Goal: Transaction & Acquisition: Obtain resource

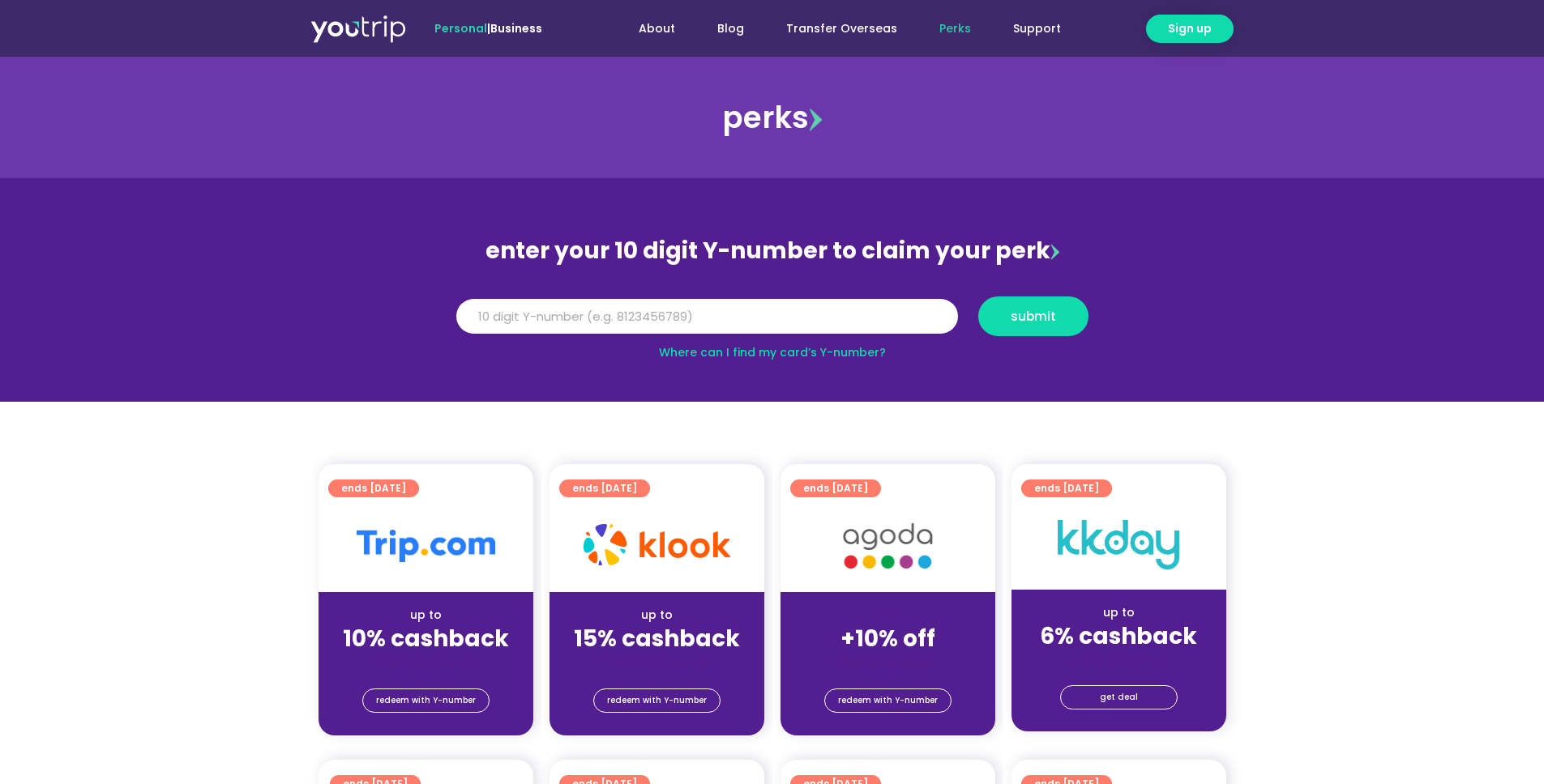
click at [790, 349] on link "Where can I find my card’s Y-number?" at bounding box center [773, 352] width 227 height 16
click at [759, 321] on input "Y Number" at bounding box center [706, 317] width 501 height 35
type input "8182496052"
click at [1039, 320] on span "submit" at bounding box center [1033, 317] width 45 height 12
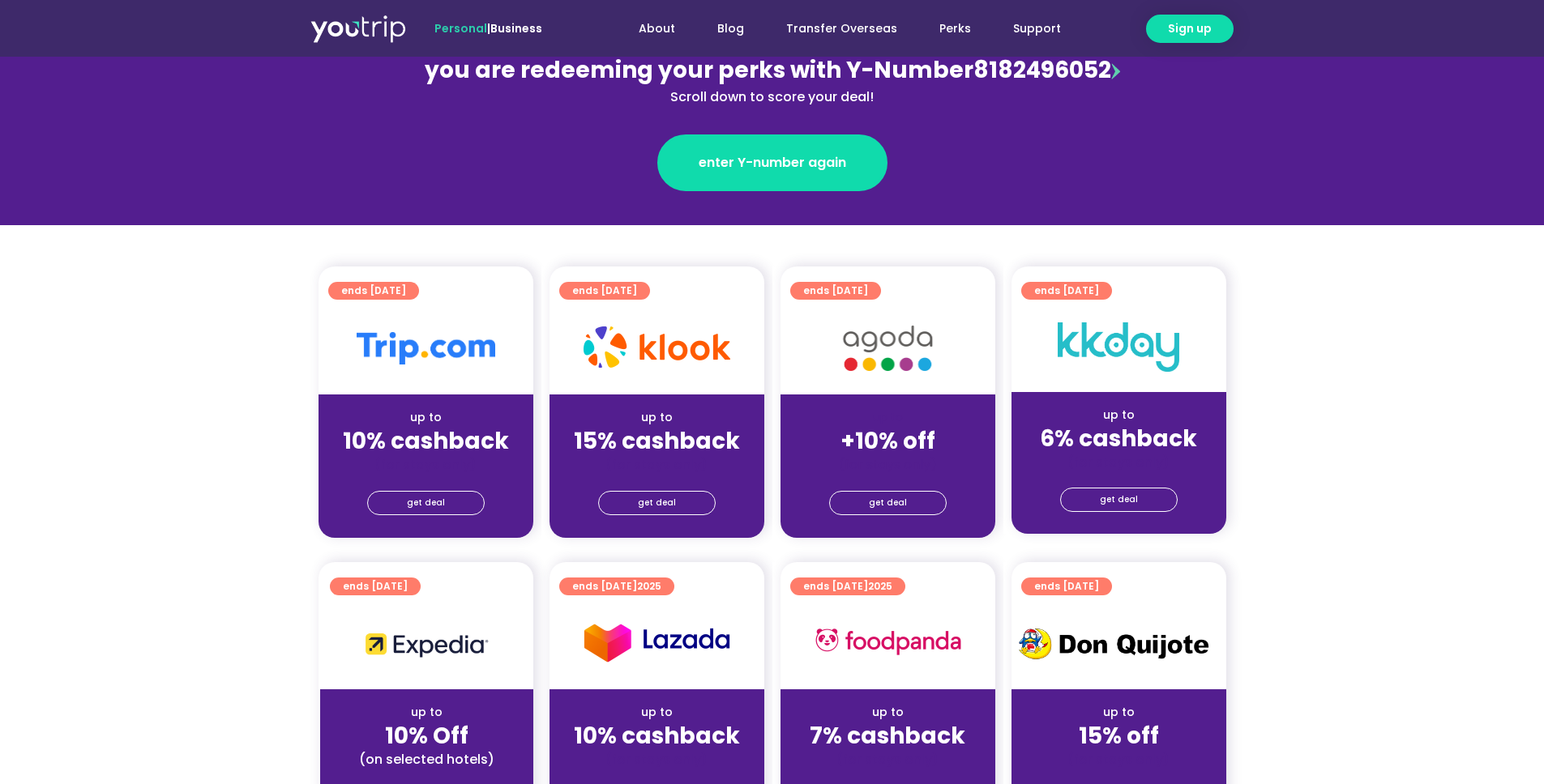
scroll to position [223, 0]
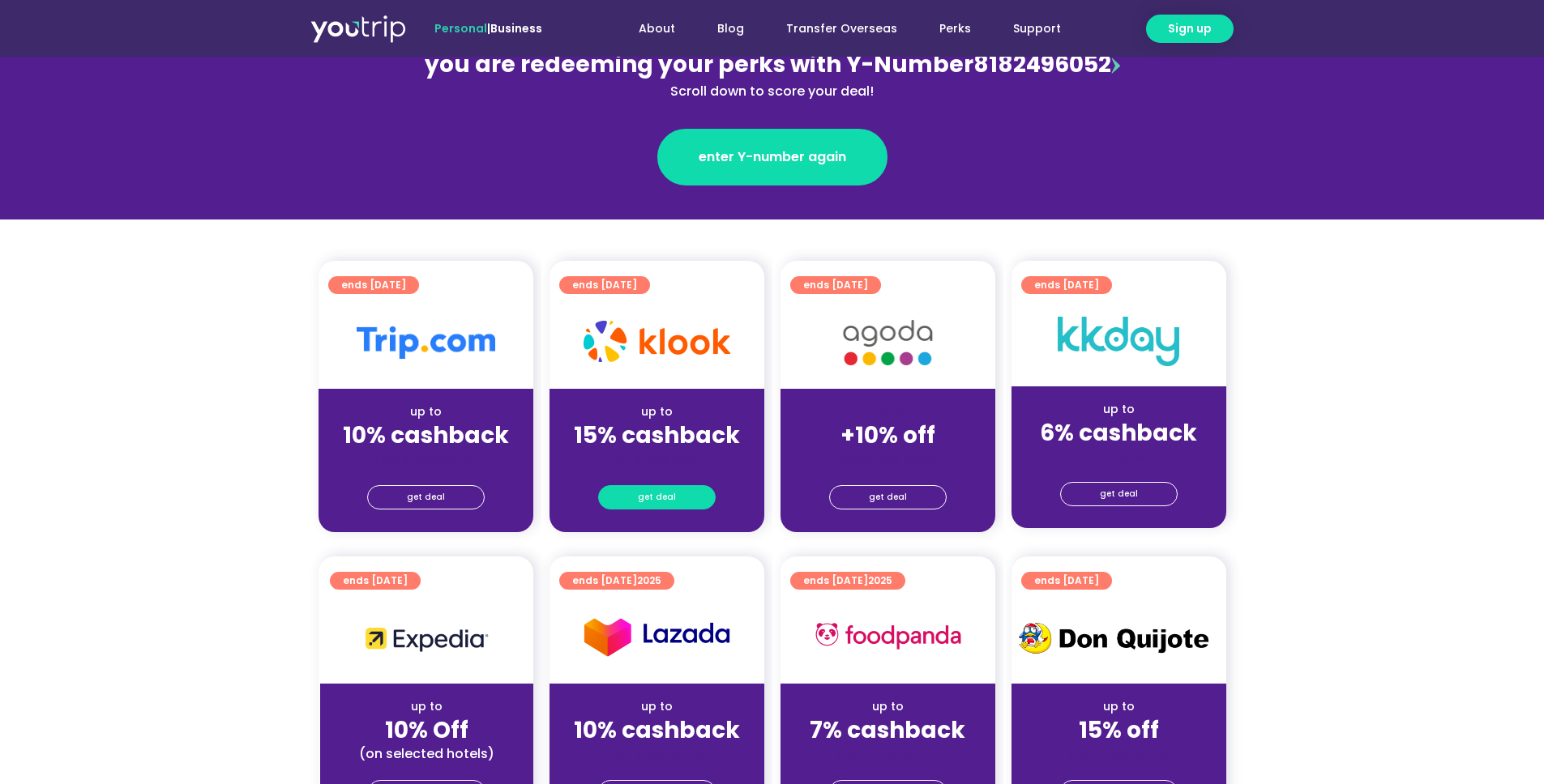
click at [658, 500] on span "get deal" at bounding box center [657, 498] width 38 height 23
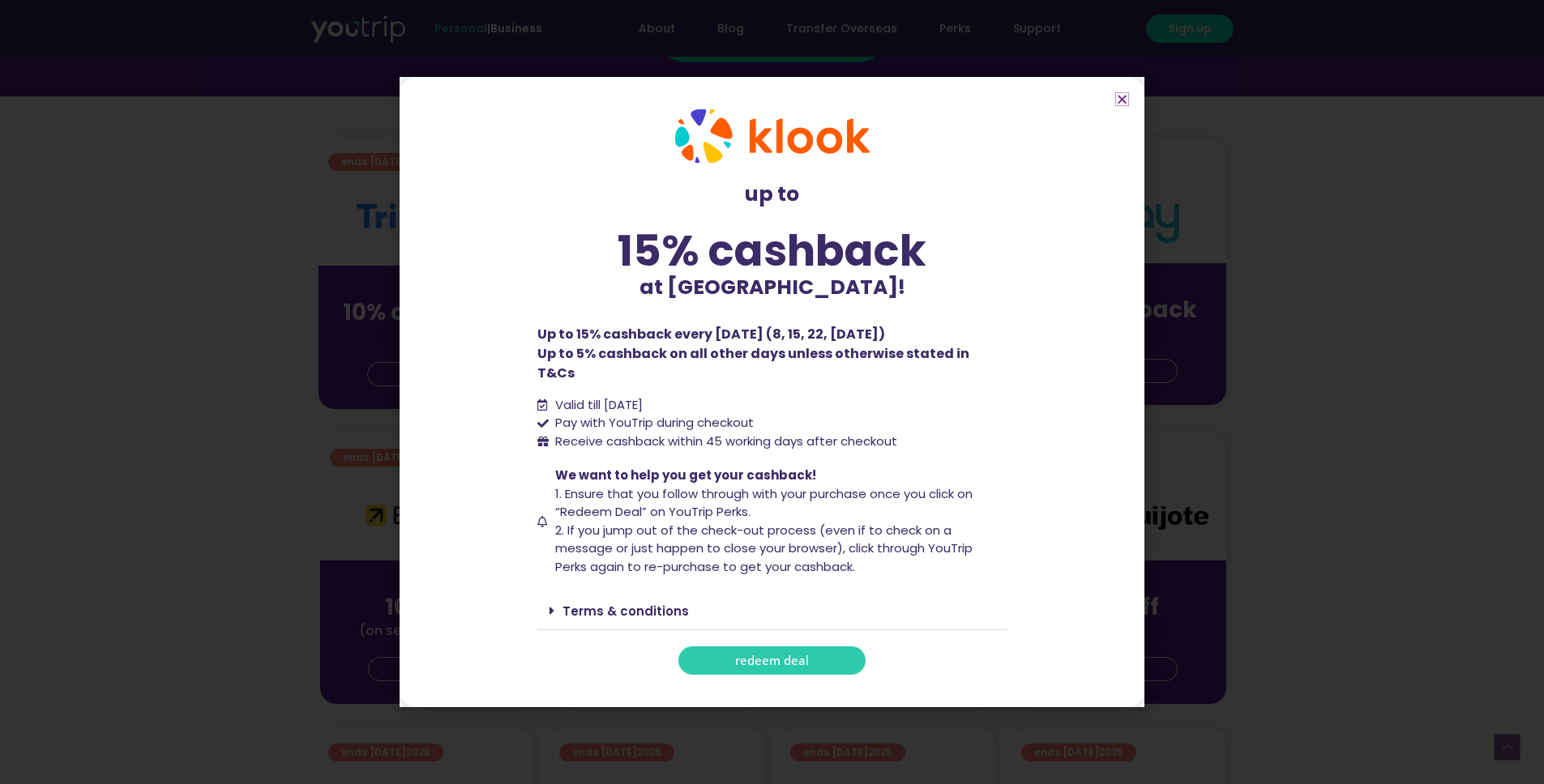
scroll to position [347, 0]
click at [595, 603] on link "Terms & conditions" at bounding box center [626, 611] width 126 height 17
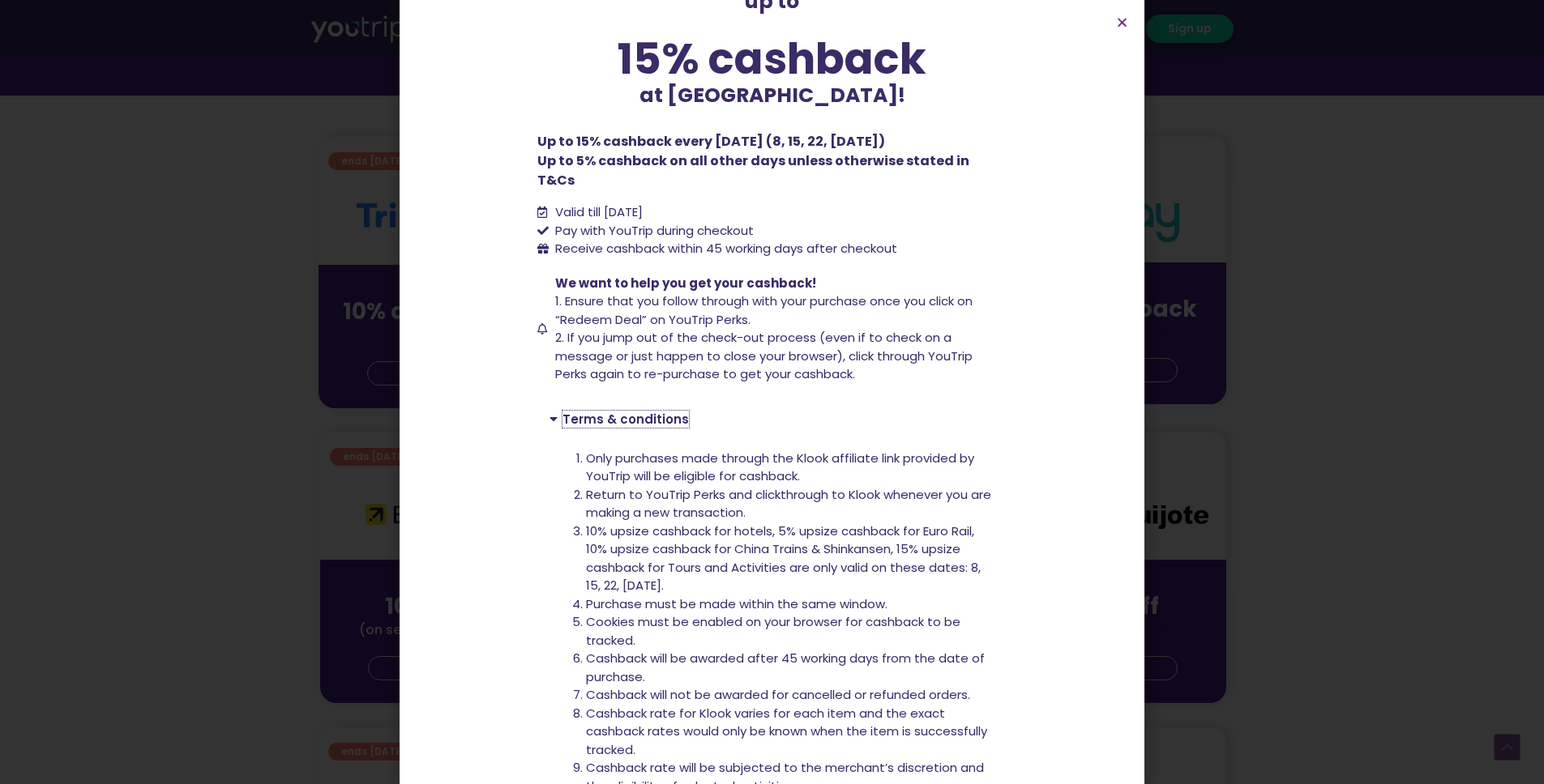
scroll to position [302, 0]
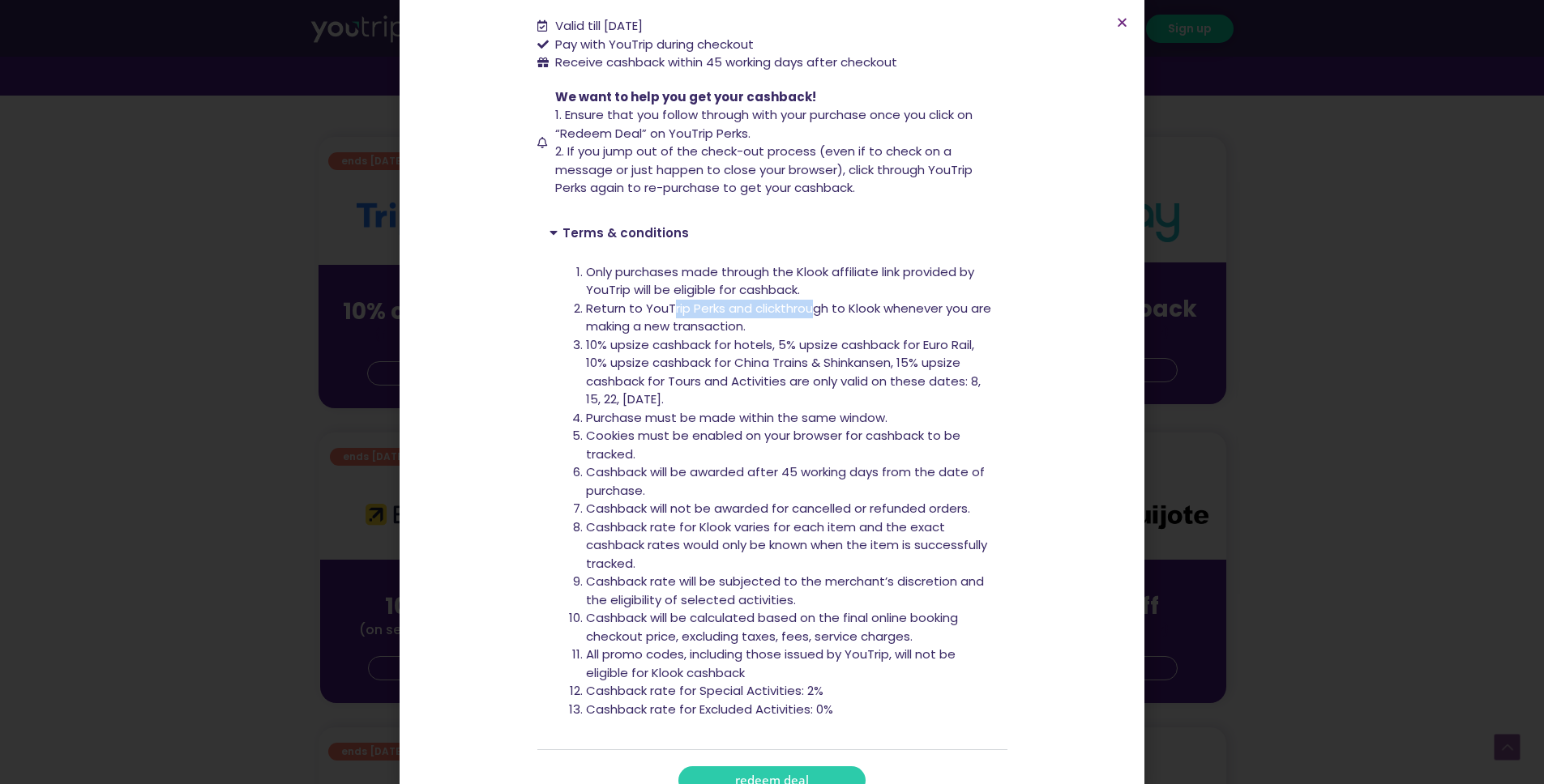
drag, startPoint x: 664, startPoint y: 286, endPoint x: 807, endPoint y: 287, distance: 143.0
click at [807, 300] on li "Return to YouTrip Perks and clickthrough to Klook whenever you are making a new…" at bounding box center [790, 318] width 409 height 36
click at [839, 300] on li "Return to YouTrip Perks and clickthrough to Klook whenever you are making a new…" at bounding box center [790, 318] width 409 height 36
drag, startPoint x: 587, startPoint y: 349, endPoint x: 902, endPoint y: 348, distance: 315.0
click at [902, 348] on span "10% upsize cashback for hotels, 5% upsize cashback for Euro Rail, 10% upsize ca…" at bounding box center [783, 372] width 395 height 72
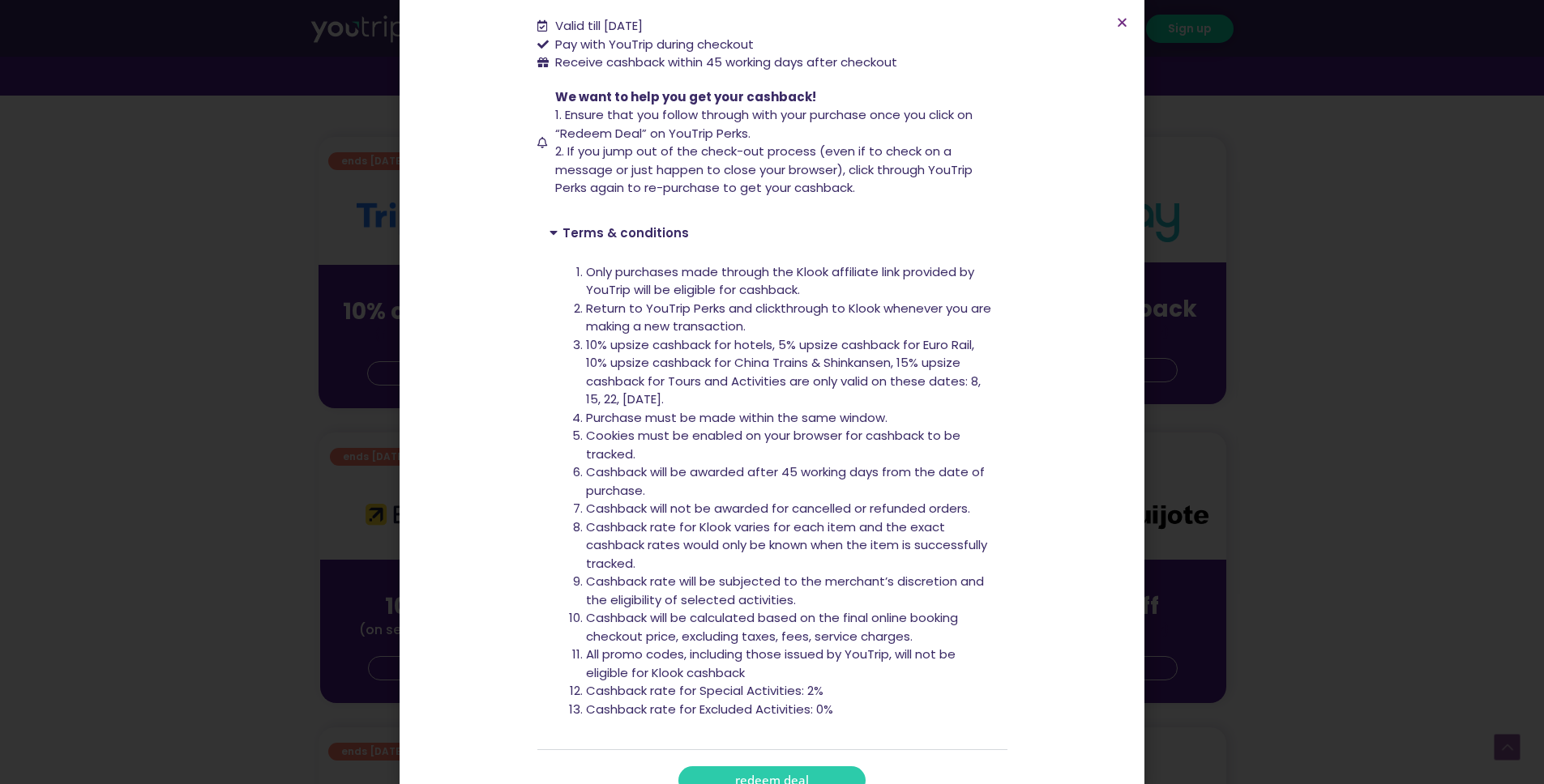
drag, startPoint x: 694, startPoint y: 365, endPoint x: 764, endPoint y: 352, distance: 71.2
click at [694, 365] on span "10% upsize cashback for hotels, 5% upsize cashback for Euro Rail, 10% upsize ca…" at bounding box center [783, 372] width 395 height 72
drag, startPoint x: 669, startPoint y: 513, endPoint x: 913, endPoint y: 511, distance: 244.0
click at [913, 519] on li "Cashback rate for Klook varies for each item and the exact cashback rates would…" at bounding box center [790, 546] width 409 height 55
click at [744, 529] on li "Cashback rate for Klook varies for each item and the exact cashback rates would…" at bounding box center [790, 546] width 409 height 55
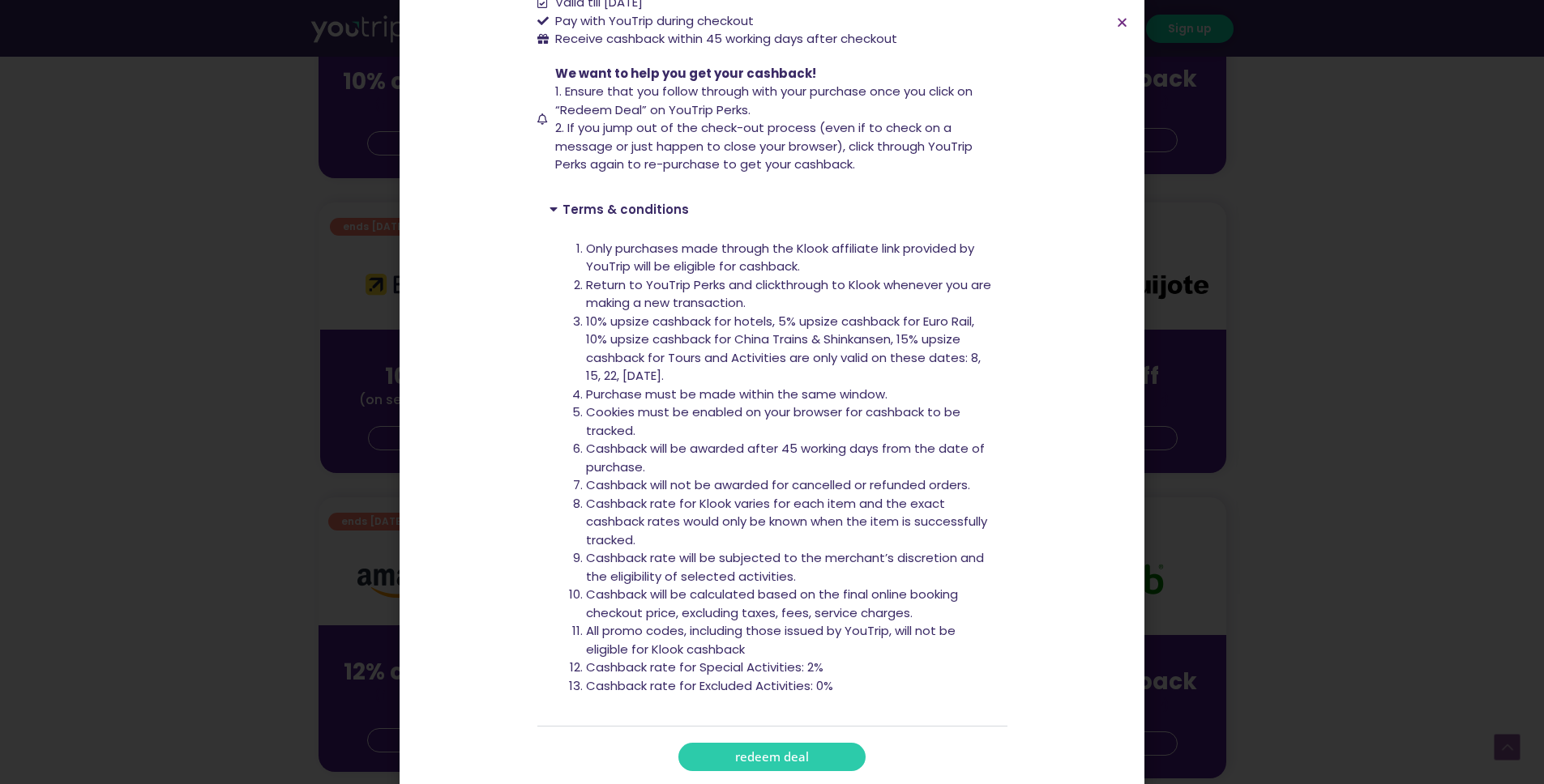
scroll to position [677, 0]
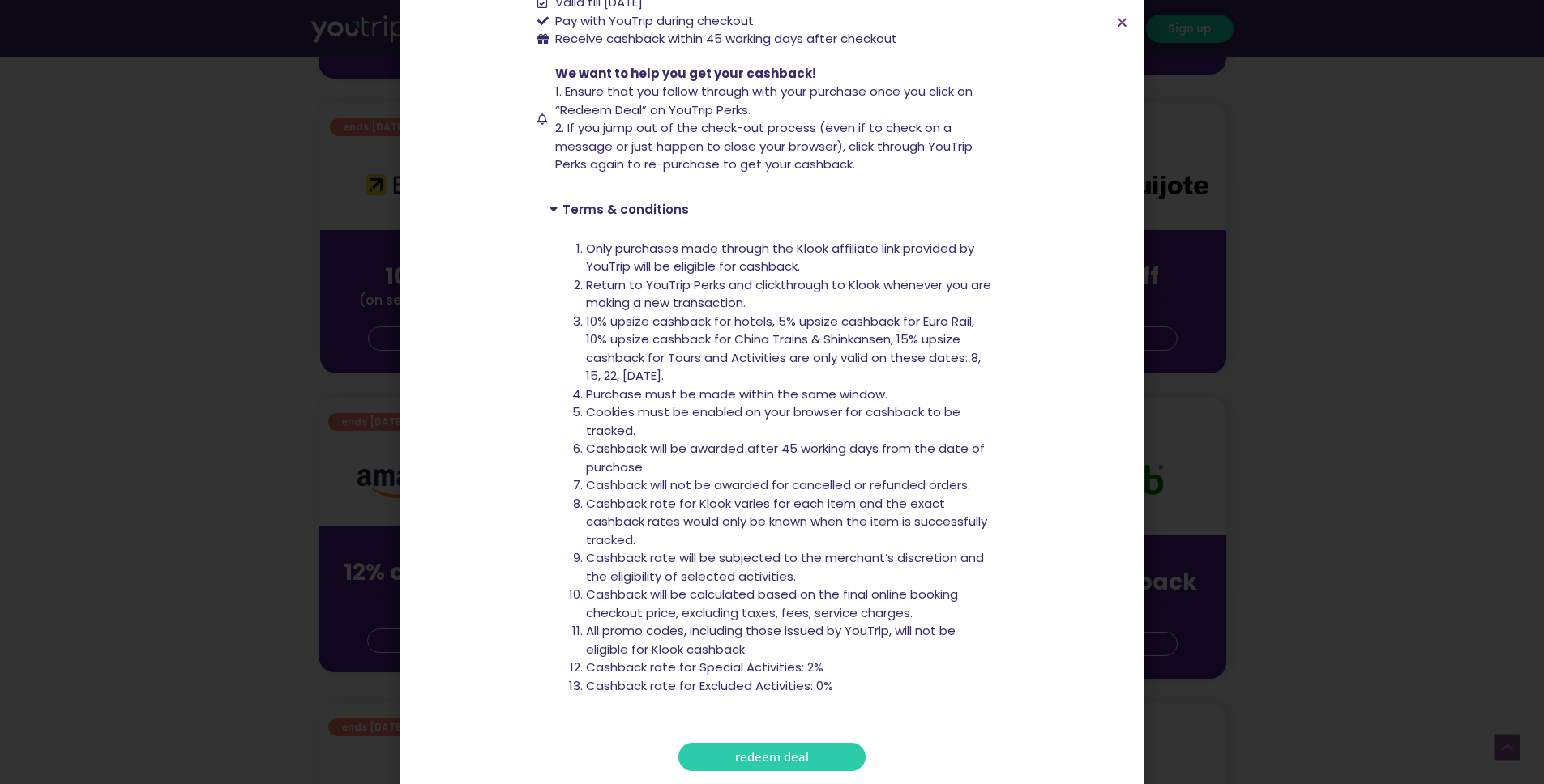
click at [759, 751] on span "redeem deal" at bounding box center [771, 757] width 74 height 12
drag, startPoint x: 1342, startPoint y: 149, endPoint x: 1066, endPoint y: 47, distance: 294.2
click at [1341, 149] on div "up to 15% cashback at Klook! up to 15% cashback at Klook! Up to 15% cashback ev…" at bounding box center [772, 392] width 1544 height 784
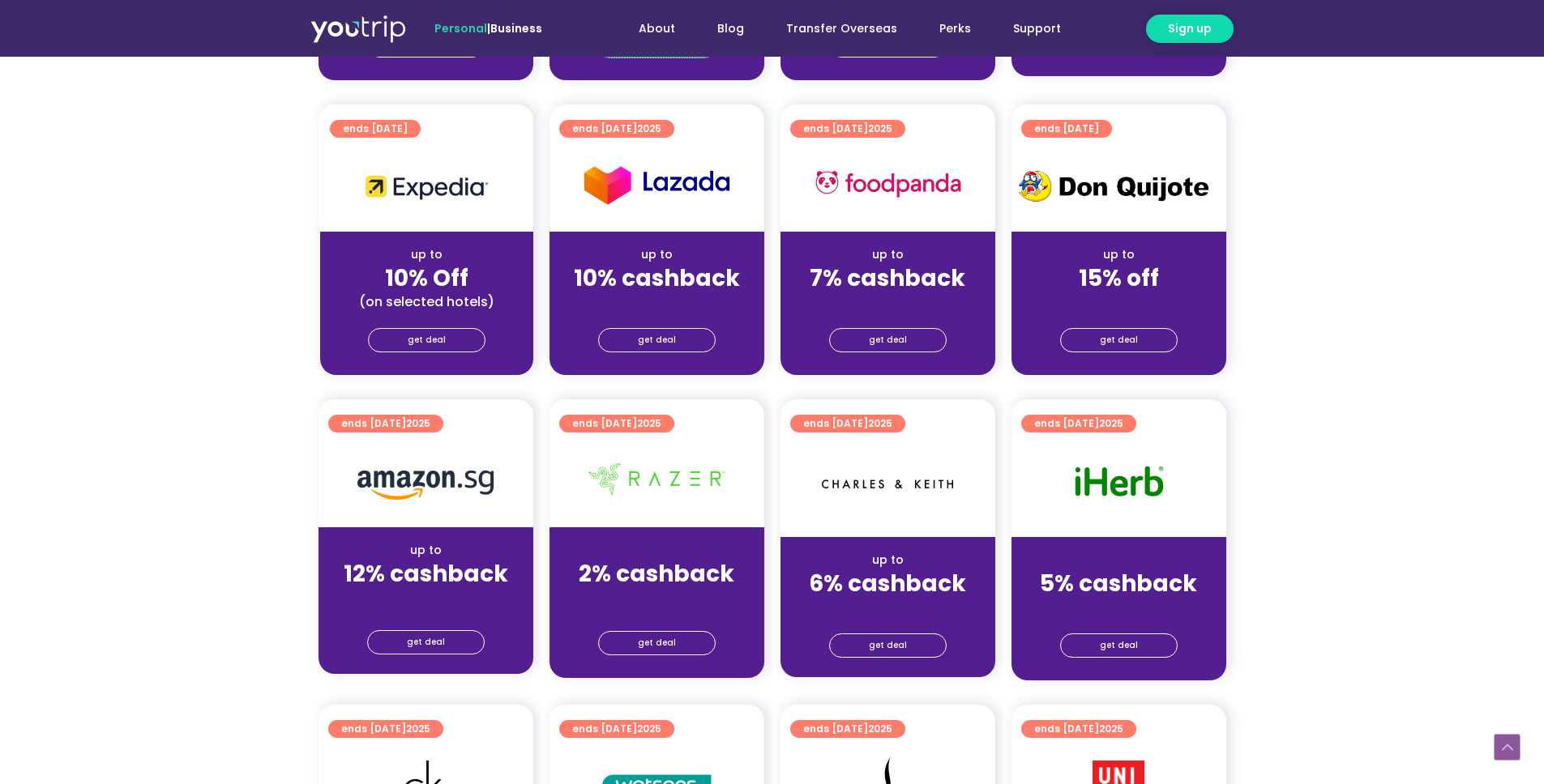
scroll to position [0, 0]
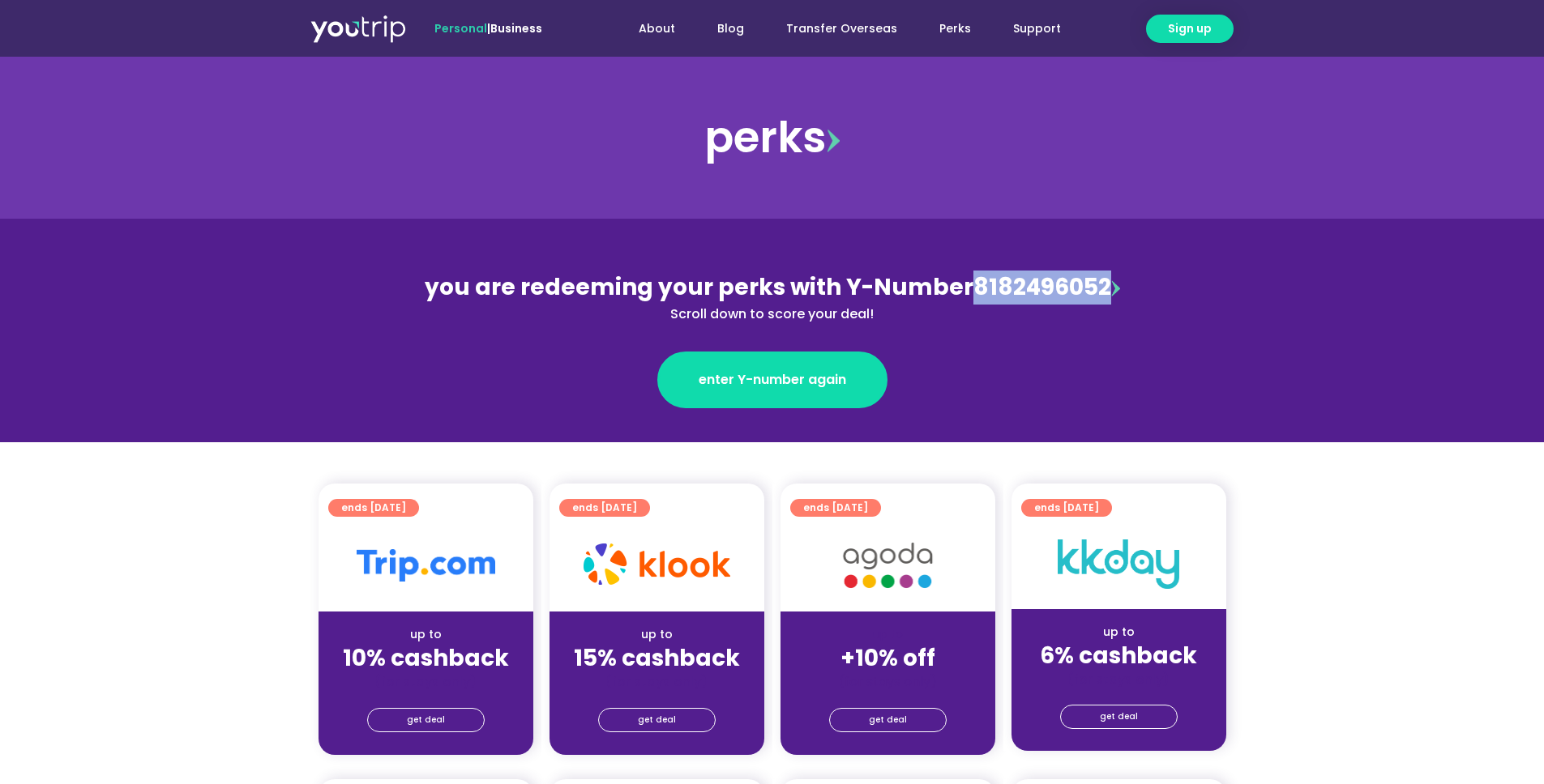
drag, startPoint x: 967, startPoint y: 289, endPoint x: 1106, endPoint y: 301, distance: 139.5
click at [1106, 301] on div "you are redeeming your perks with Y-Number 8182496052 Scroll down to score your…" at bounding box center [772, 297] width 704 height 53
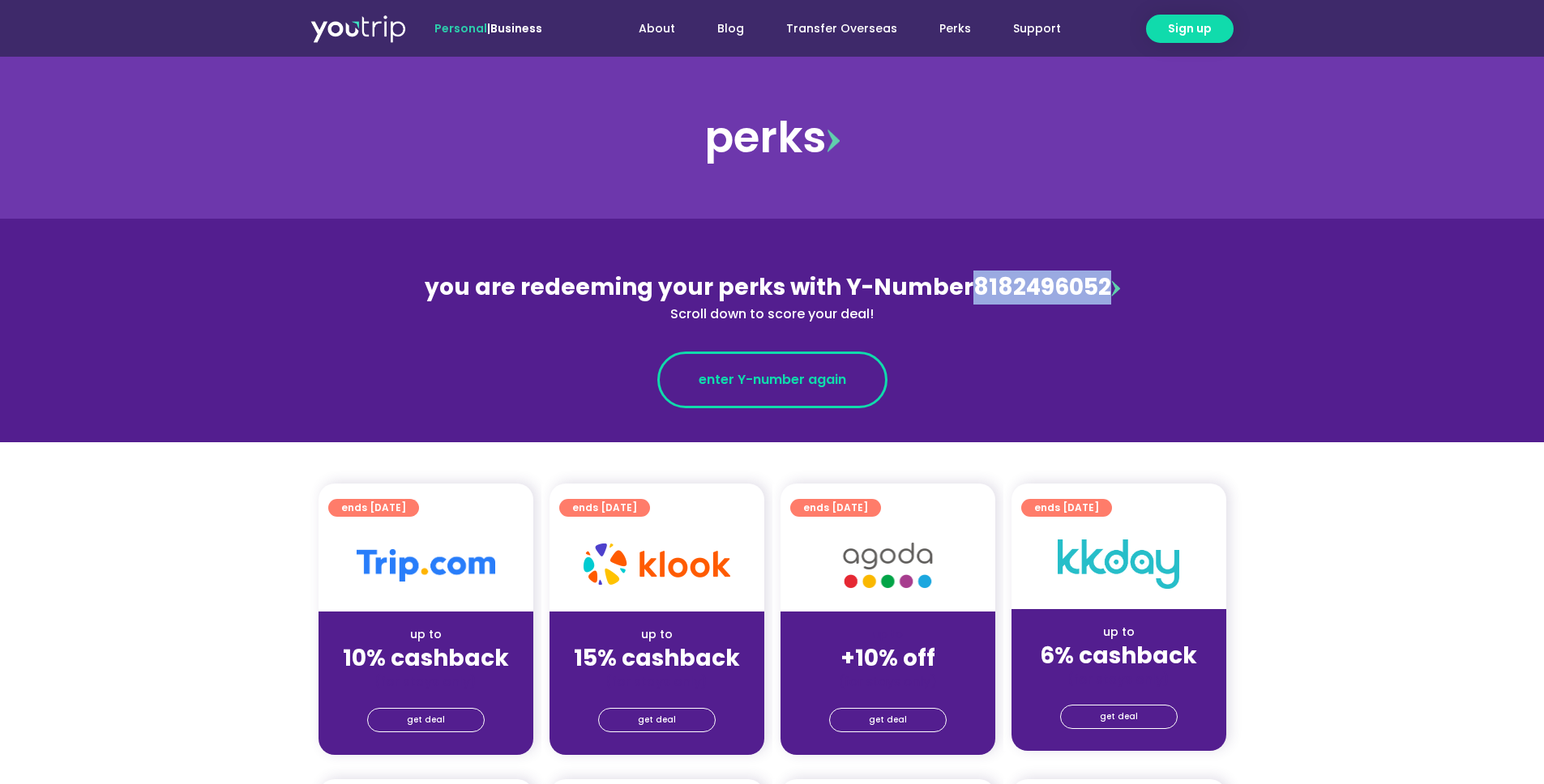
copy div "8182496052"
click at [759, 375] on span "enter Y-number again" at bounding box center [772, 380] width 147 height 20
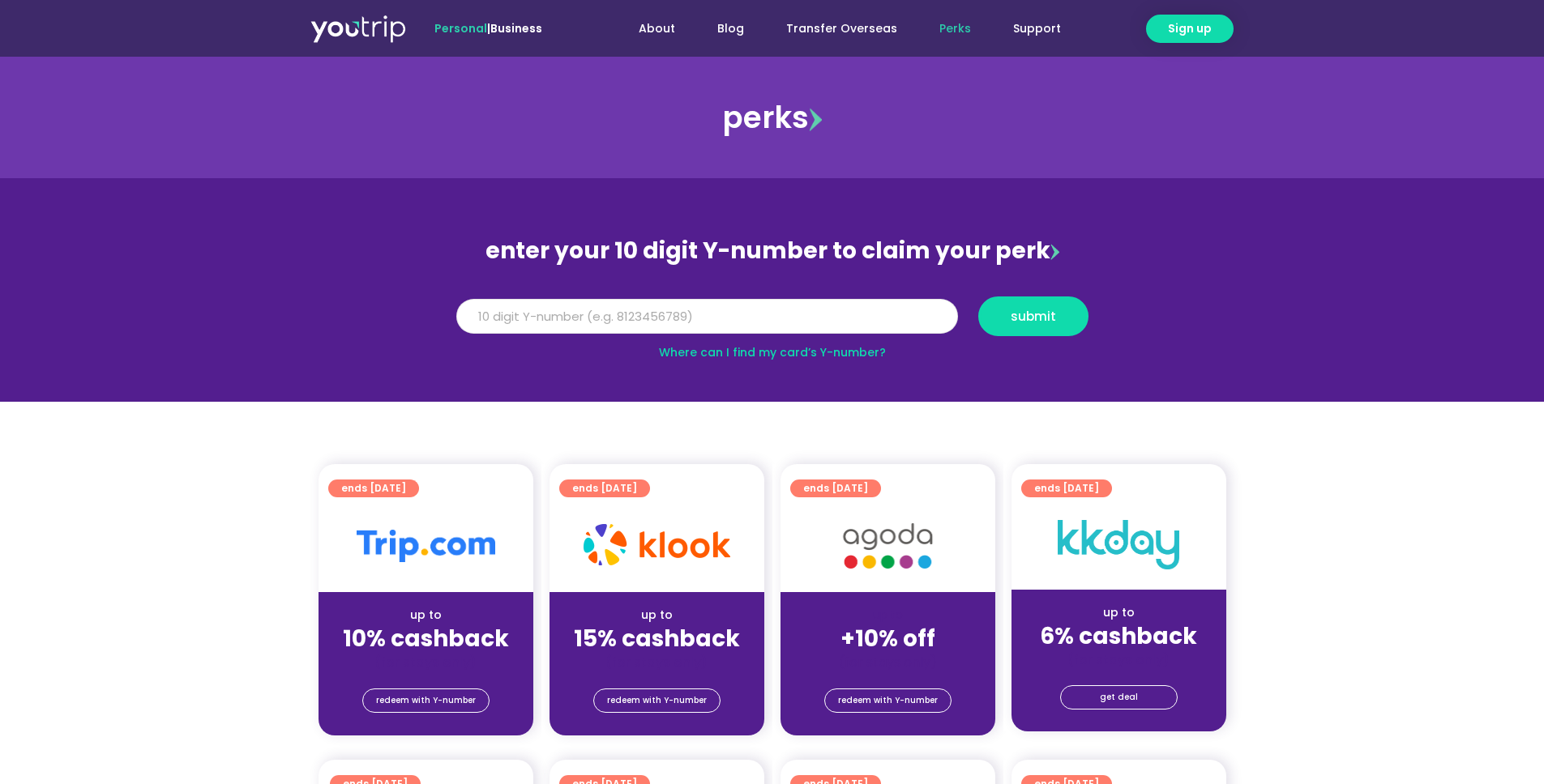
click at [806, 317] on input "Y Number" at bounding box center [706, 317] width 501 height 35
paste input "8182496052"
type input "8182496052"
click at [1045, 329] on button "submit" at bounding box center [1034, 316] width 110 height 40
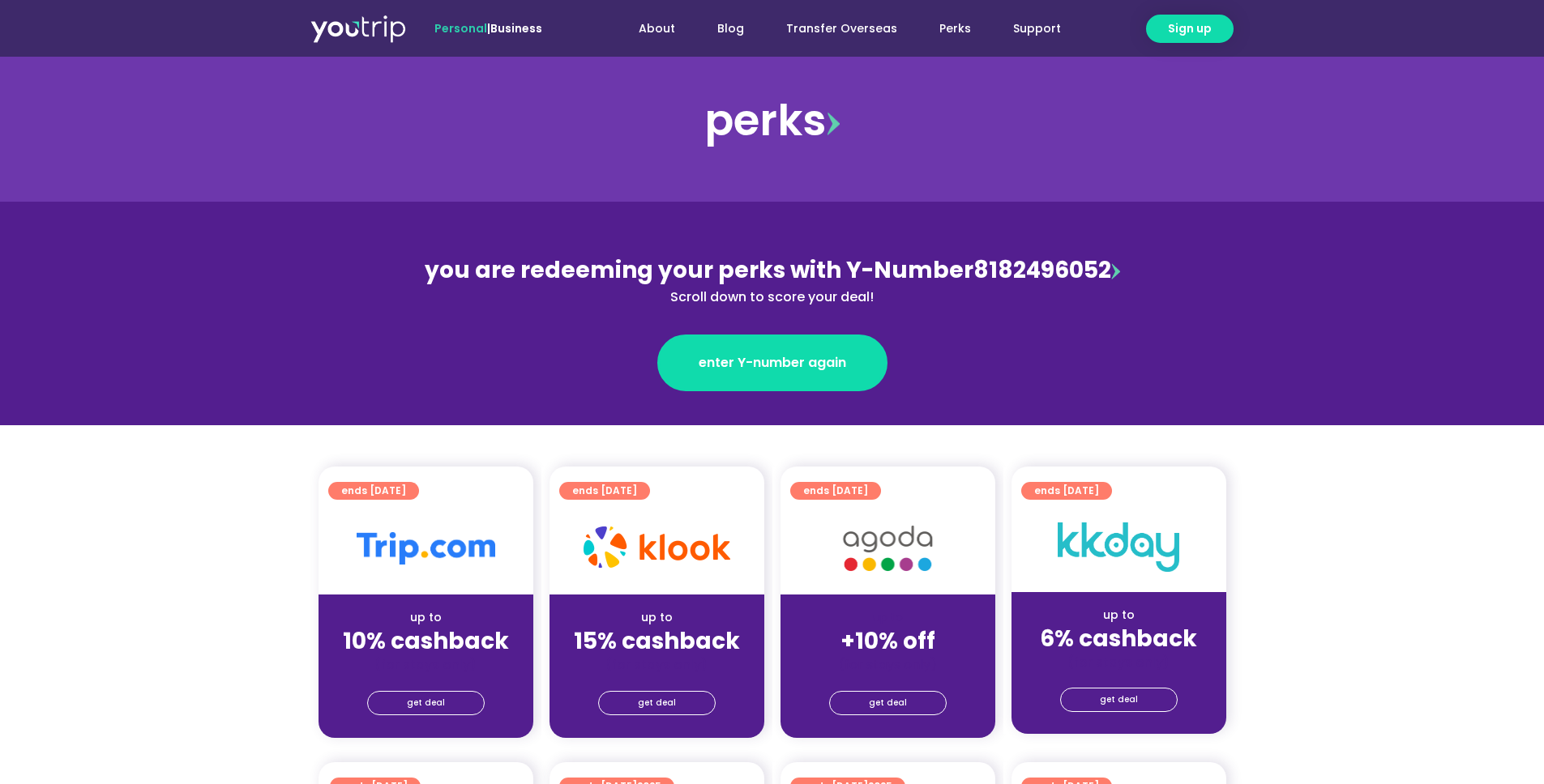
scroll to position [60, 0]
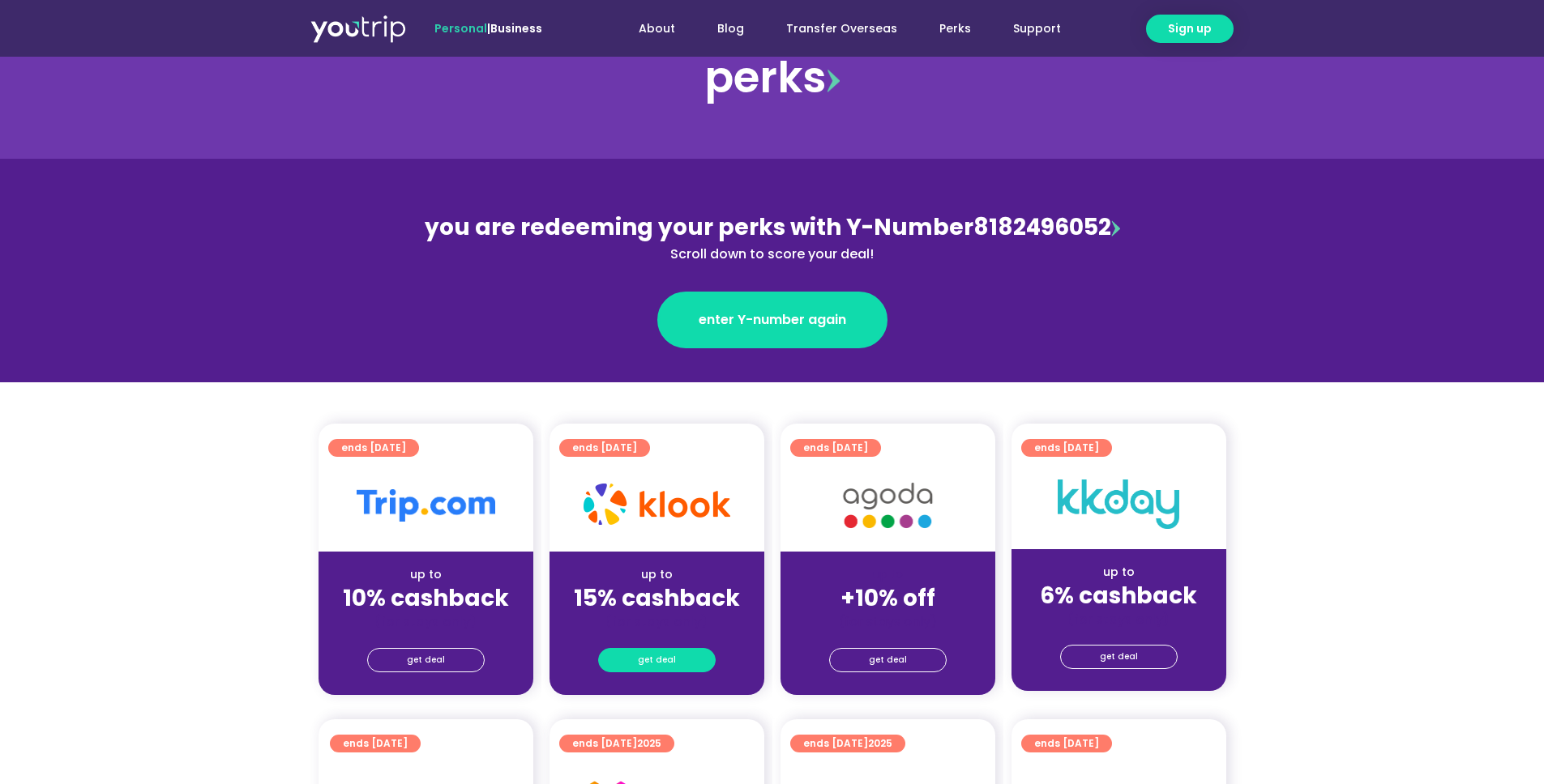
click at [670, 658] on span "get deal" at bounding box center [657, 661] width 38 height 23
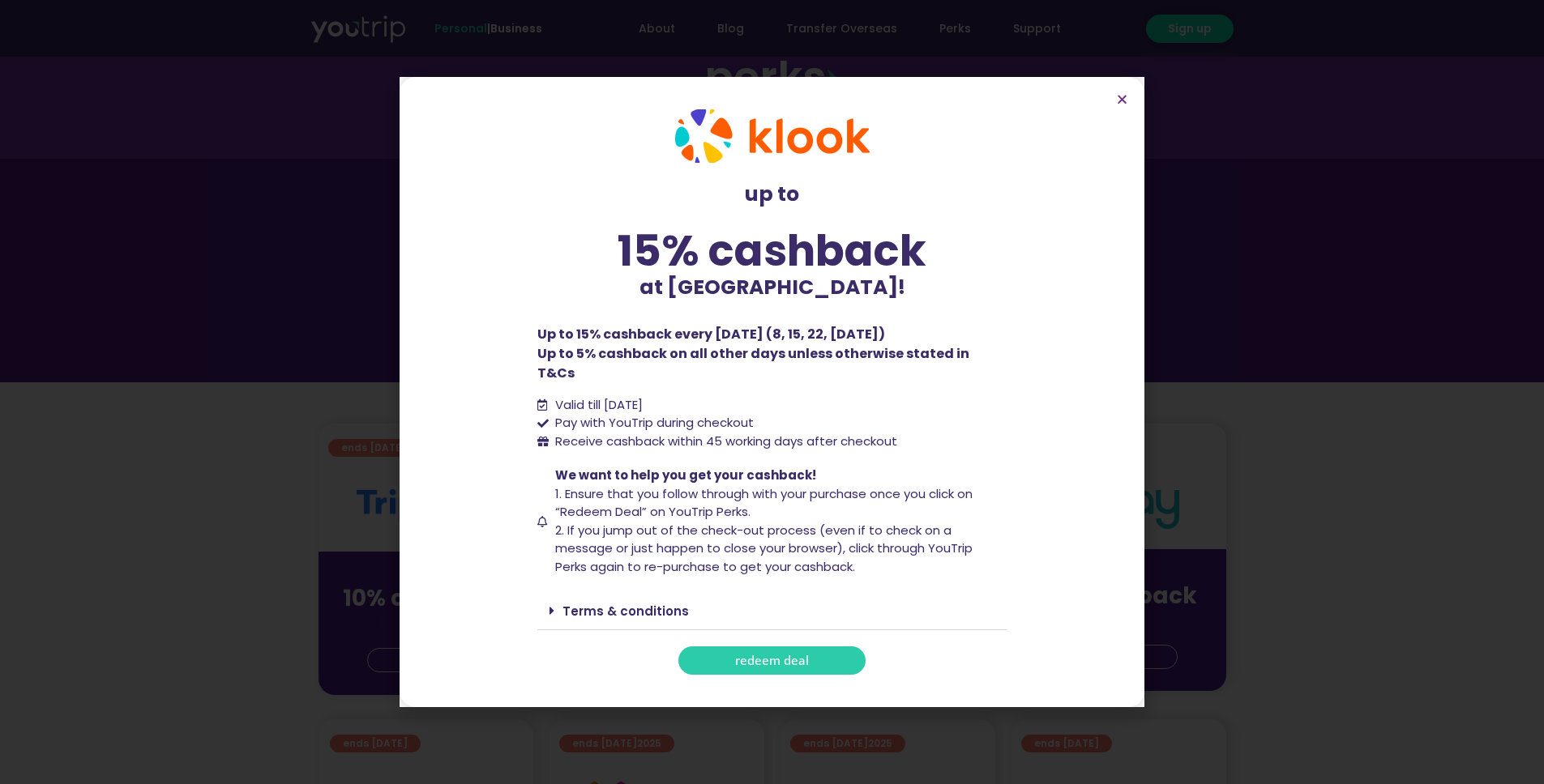
click at [792, 655] on span "redeem deal" at bounding box center [771, 661] width 74 height 12
